Goal: Task Accomplishment & Management: Manage account settings

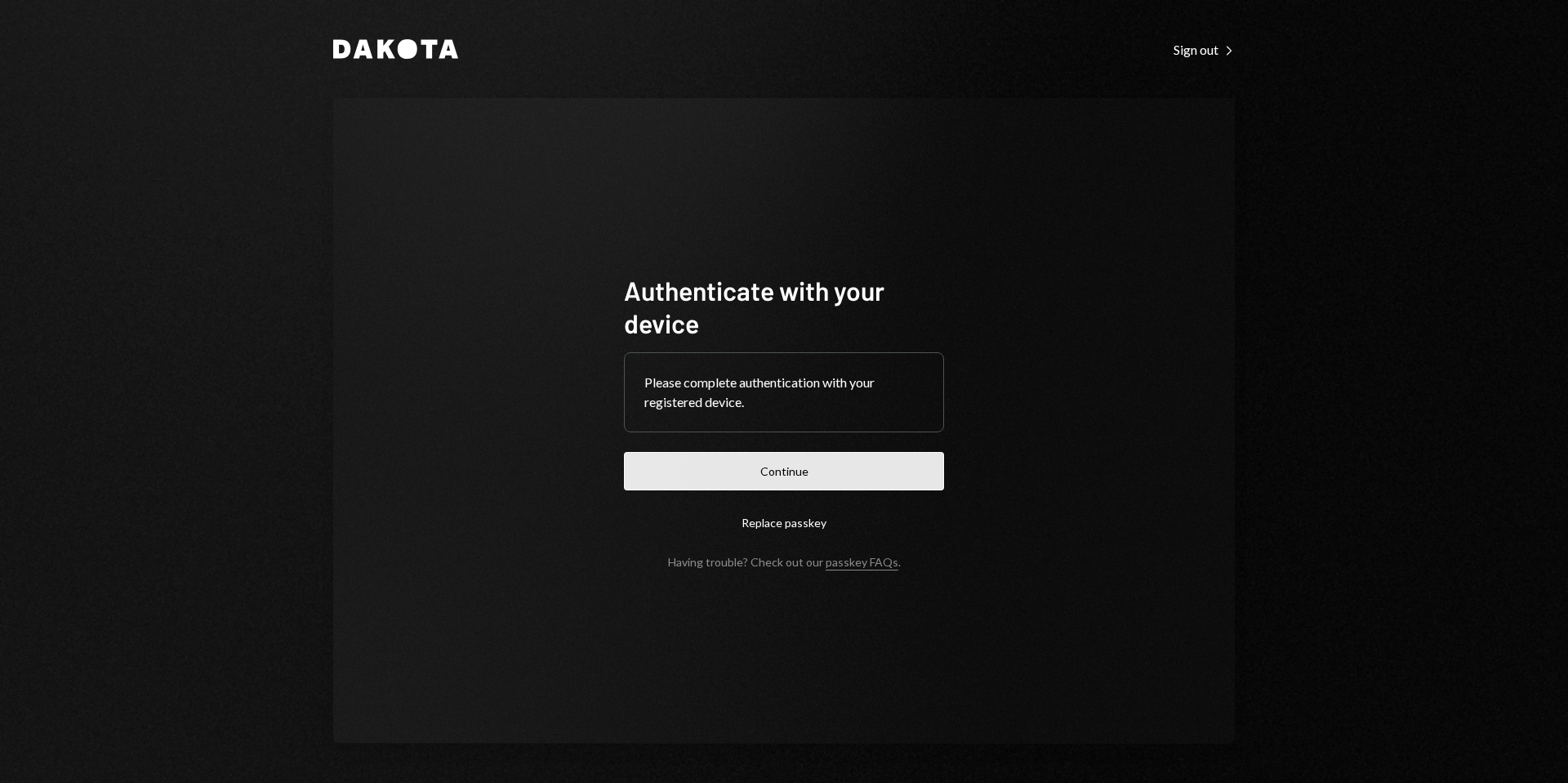
click at [810, 466] on button "Continue" at bounding box center [784, 470] width 320 height 38
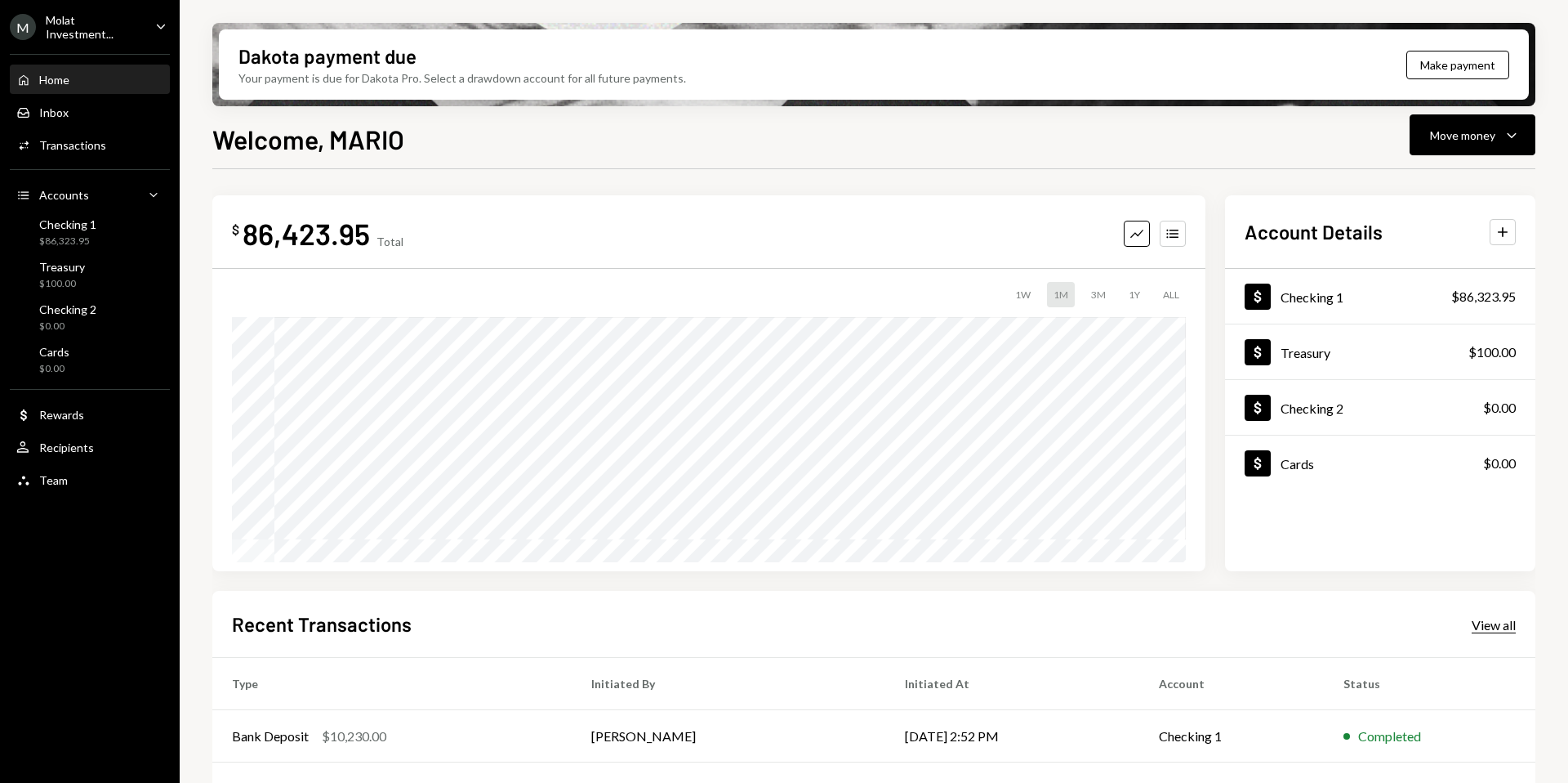
click at [1515, 625] on div "View all" at bounding box center [1494, 625] width 44 height 16
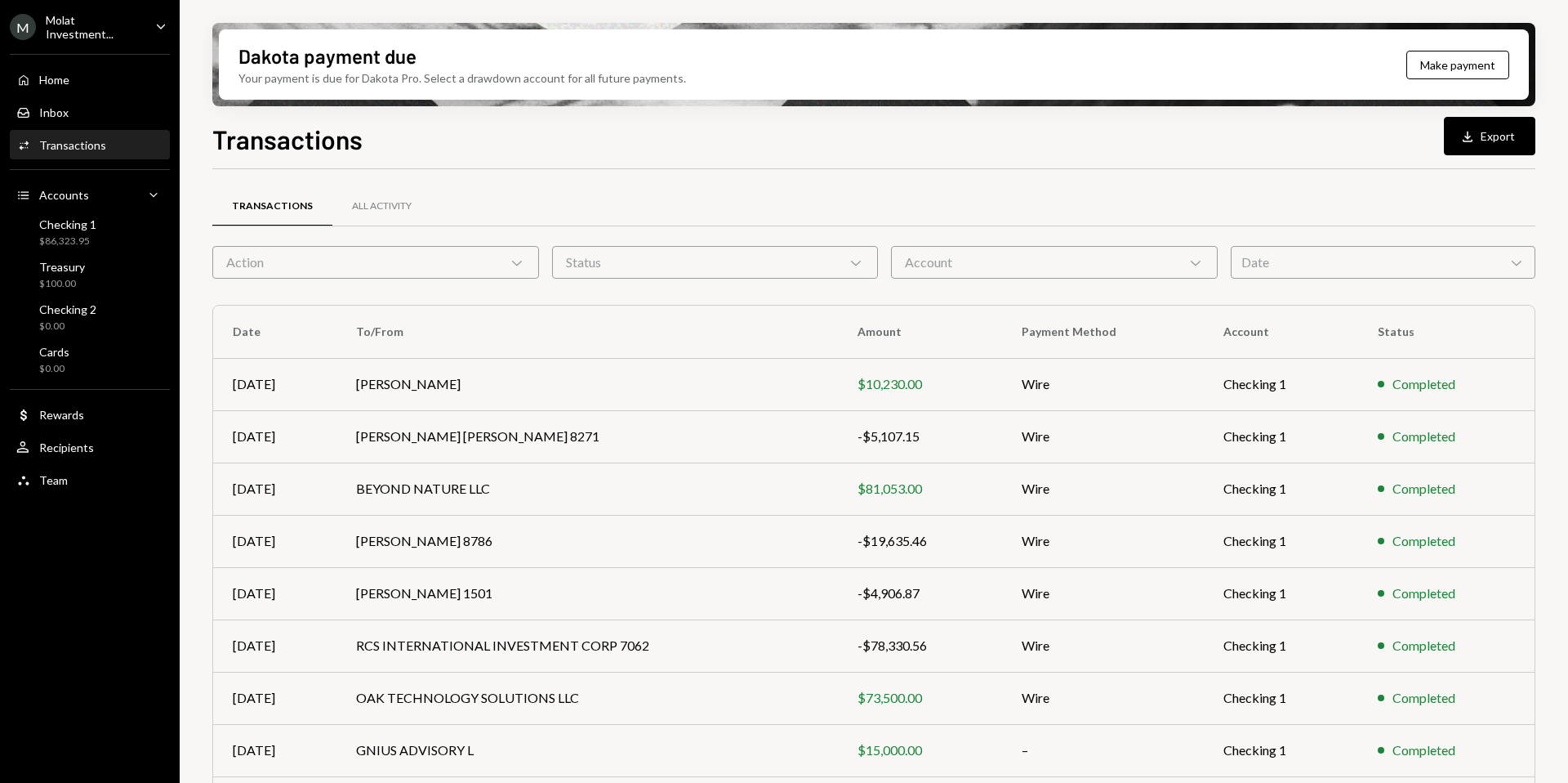
click at [75, 27] on div "Molat Investment..." at bounding box center [94, 27] width 96 height 27
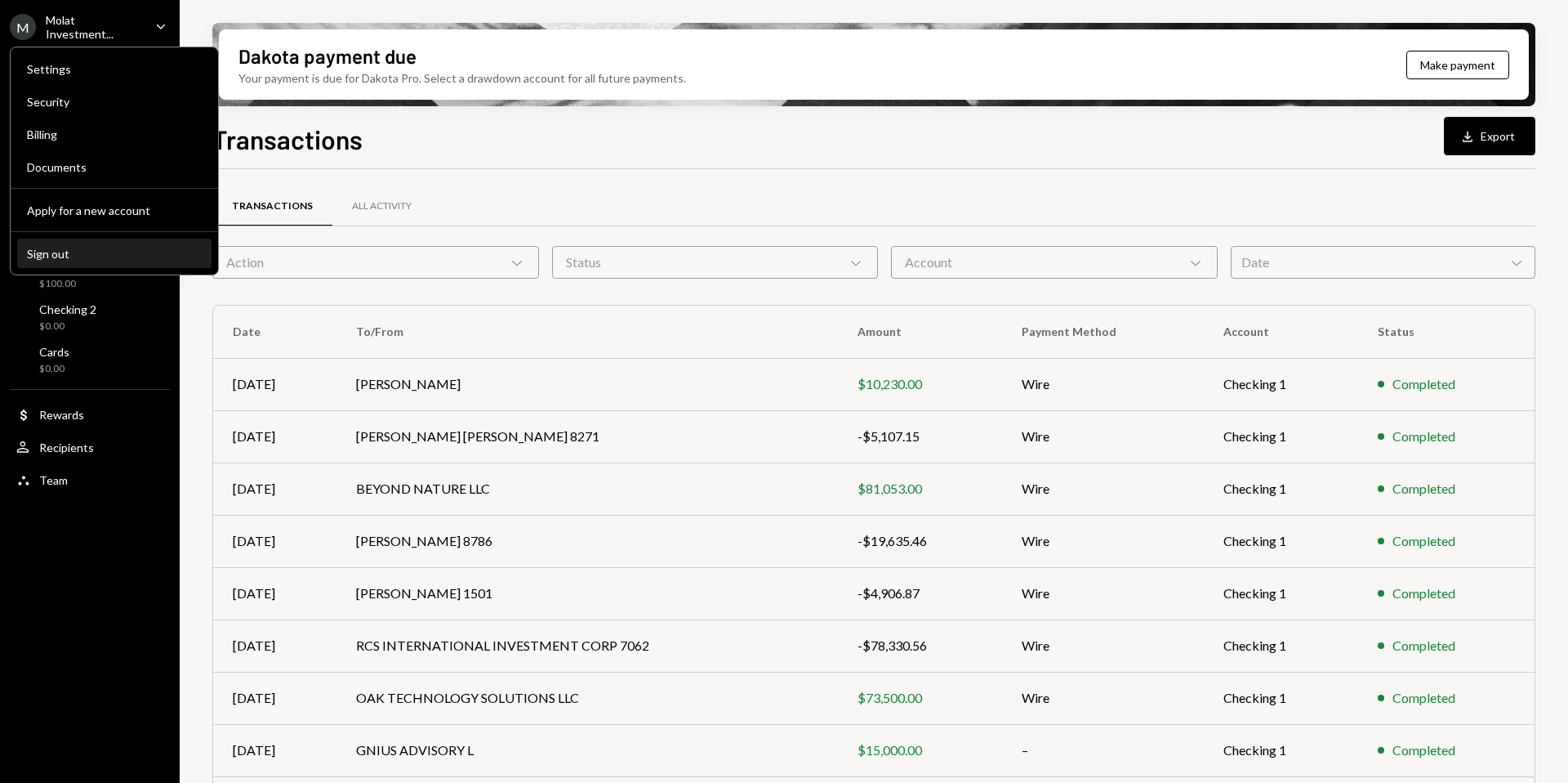
click at [56, 255] on div "Sign out" at bounding box center [115, 254] width 175 height 14
